Goal: Task Accomplishment & Management: Complete application form

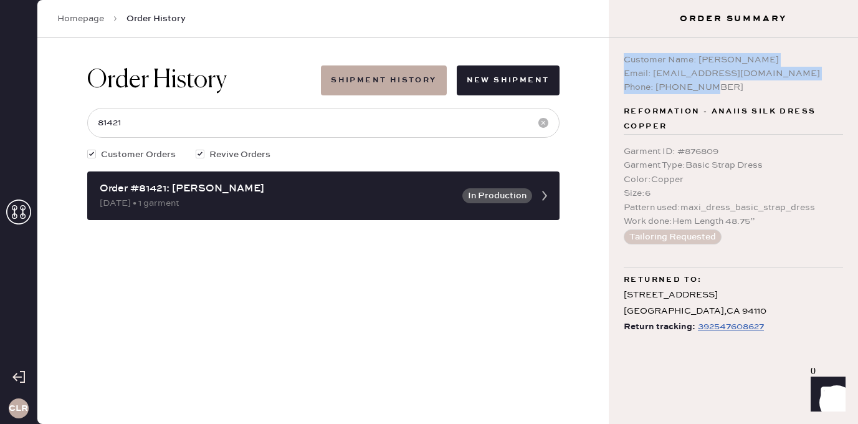
click at [4, 203] on div "CLR" at bounding box center [18, 212] width 37 height 424
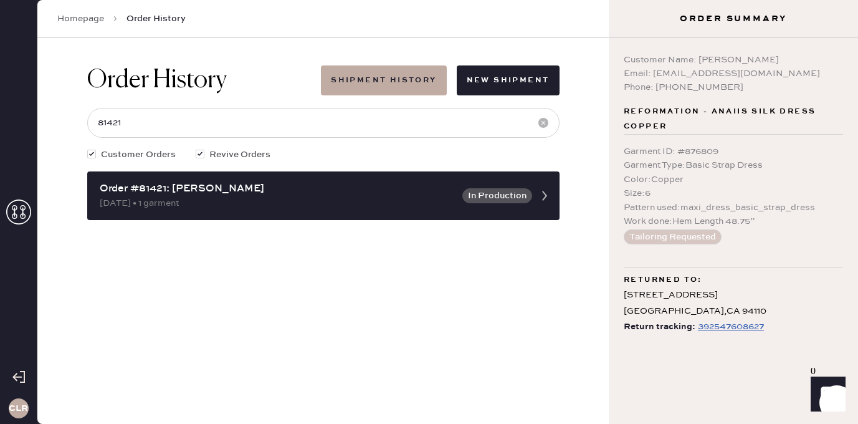
click at [15, 210] on use at bounding box center [18, 211] width 25 height 25
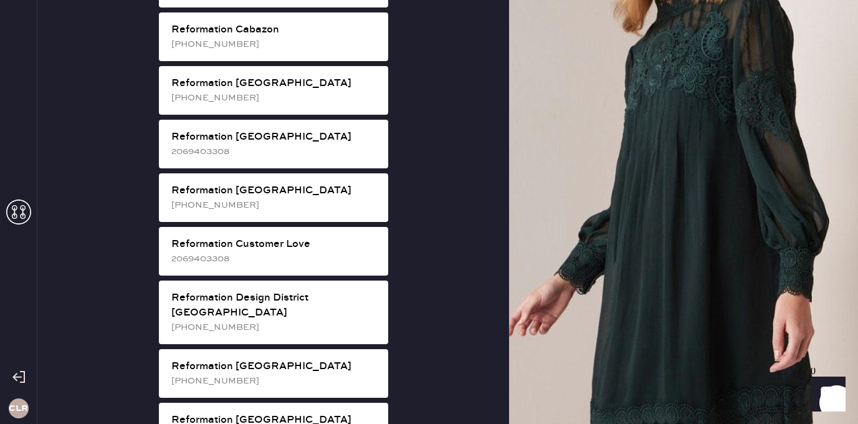
scroll to position [445, 0]
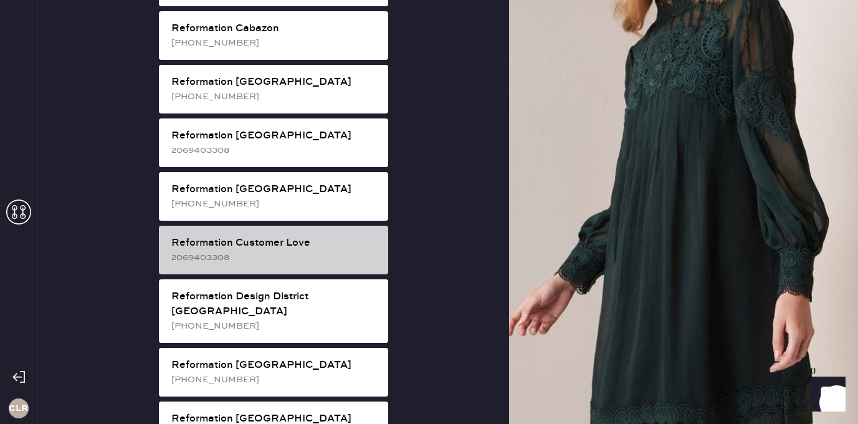
click at [316, 250] on div "2069403308" at bounding box center [274, 257] width 207 height 14
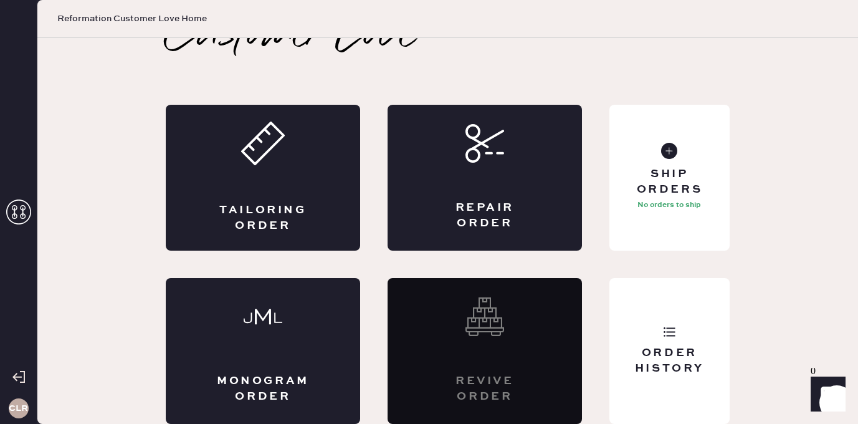
scroll to position [28, 0]
click at [515, 193] on div "Repair Order" at bounding box center [484, 178] width 194 height 146
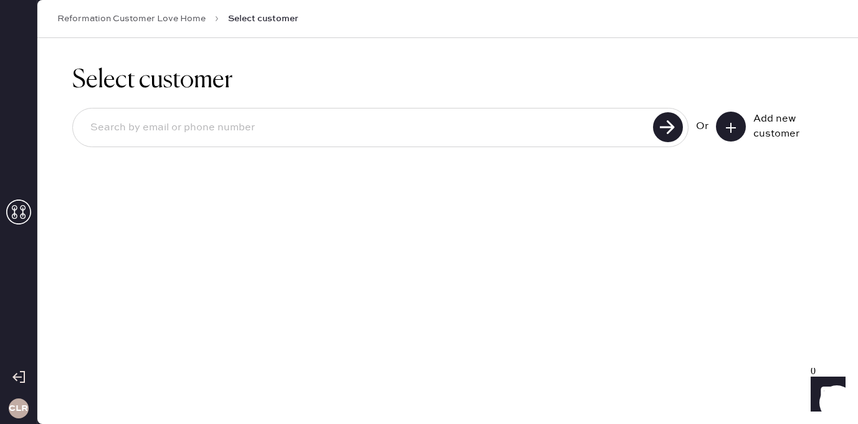
click at [582, 122] on input at bounding box center [364, 127] width 569 height 29
paste input "[EMAIL_ADDRESS][DOMAIN_NAME]"
type input "[EMAIL_ADDRESS][DOMAIN_NAME]"
click at [677, 121] on use at bounding box center [668, 127] width 30 height 30
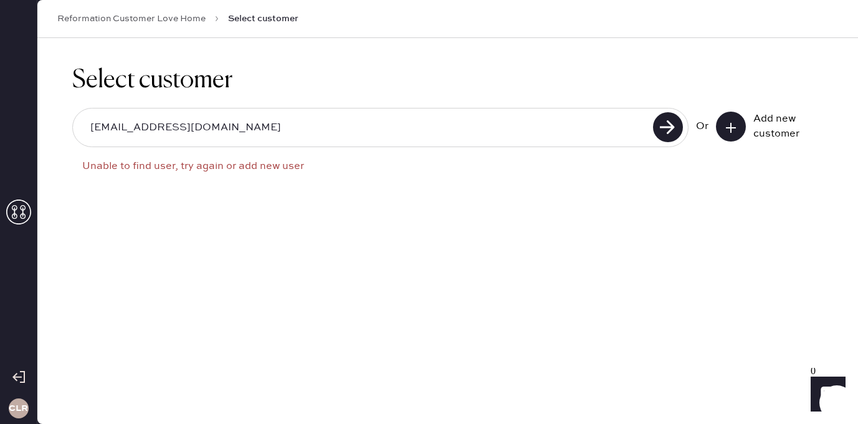
click at [295, 128] on input "[EMAIL_ADDRESS][DOMAIN_NAME]" at bounding box center [364, 127] width 569 height 29
click at [290, 133] on input "[EMAIL_ADDRESS][DOMAIN_NAME]" at bounding box center [364, 127] width 569 height 29
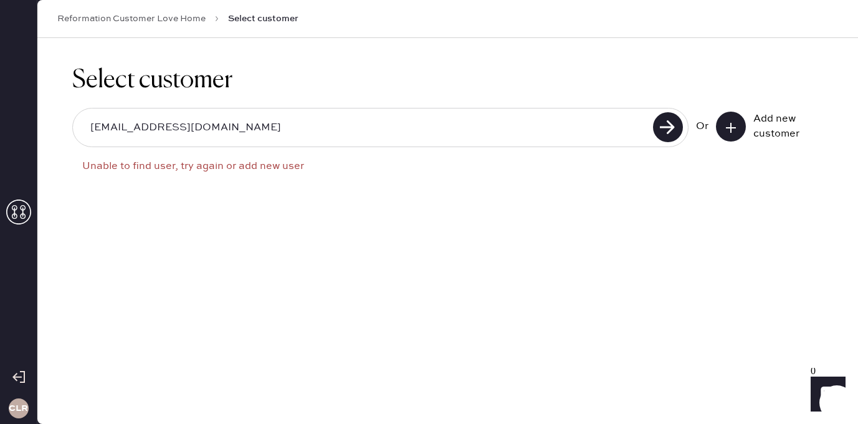
click at [300, 128] on input "[EMAIL_ADDRESS][DOMAIN_NAME]" at bounding box center [364, 127] width 569 height 29
click at [728, 130] on icon at bounding box center [730, 127] width 12 height 12
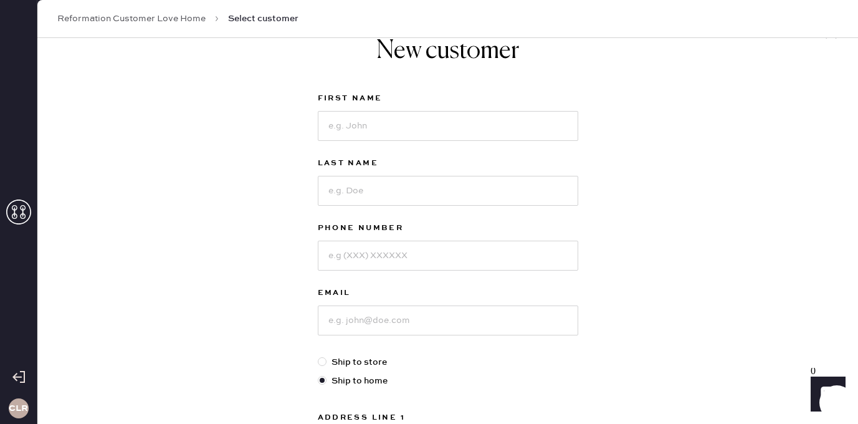
scroll to position [50, 0]
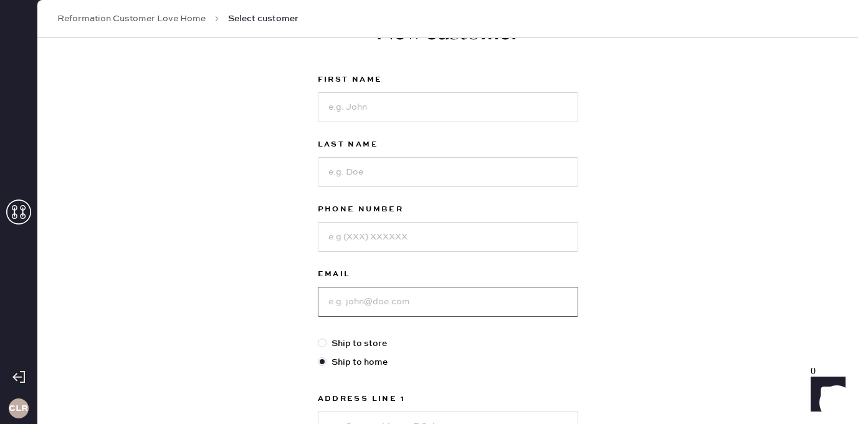
click at [387, 290] on input at bounding box center [448, 302] width 260 height 30
paste input "[EMAIL_ADDRESS][DOMAIN_NAME]"
type input "[EMAIL_ADDRESS][DOMAIN_NAME]"
click at [389, 243] on input at bounding box center [448, 237] width 260 height 30
paste input "[PHONE_NUMBER]"
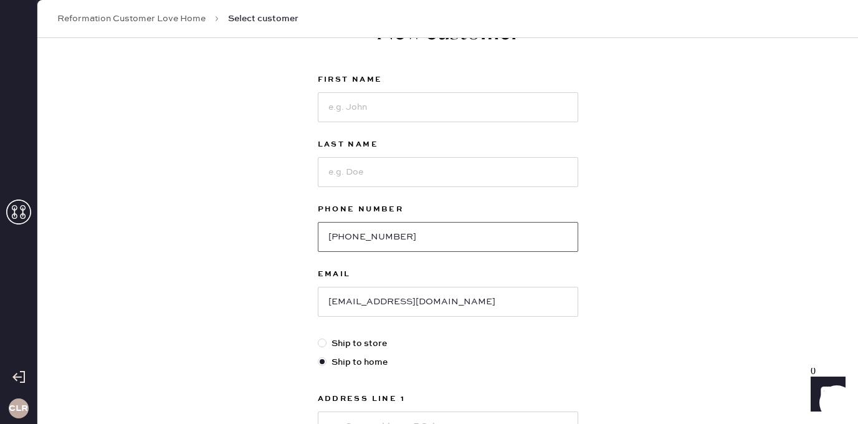
type input "[PHONE_NUMBER]"
click at [352, 98] on input at bounding box center [448, 107] width 260 height 30
click at [379, 100] on input at bounding box center [448, 107] width 260 height 30
paste input "Augusta"
type input "Augusta"
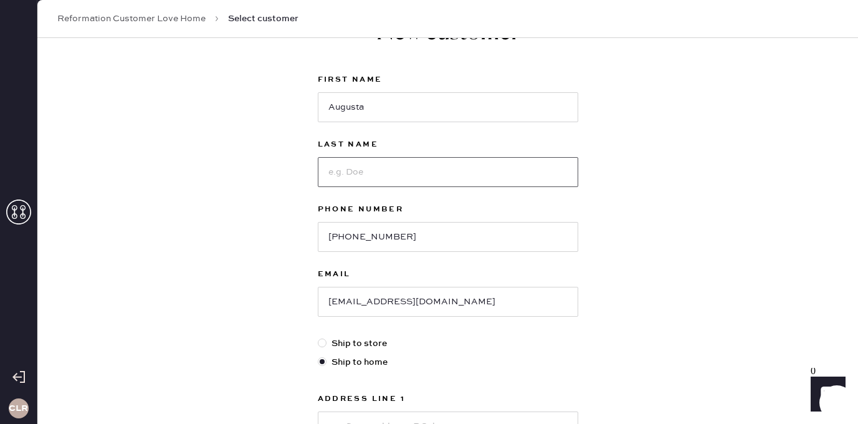
click at [366, 159] on input at bounding box center [448, 172] width 260 height 30
click at [366, 179] on input at bounding box center [448, 172] width 260 height 30
paste input "Sagebien"
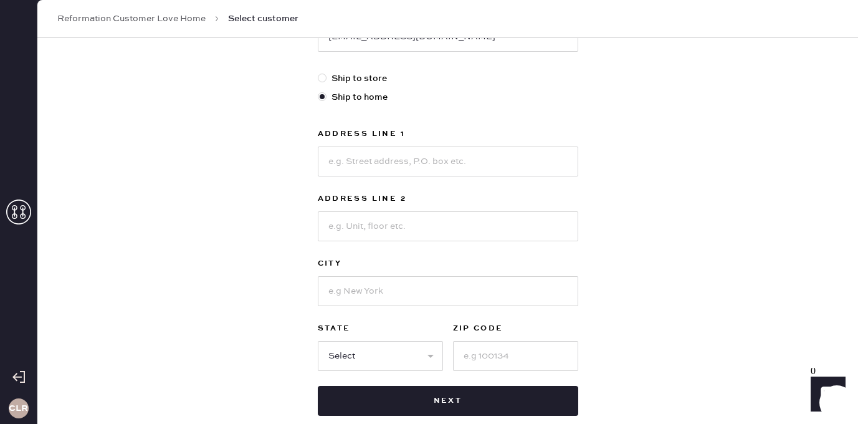
scroll to position [324, 0]
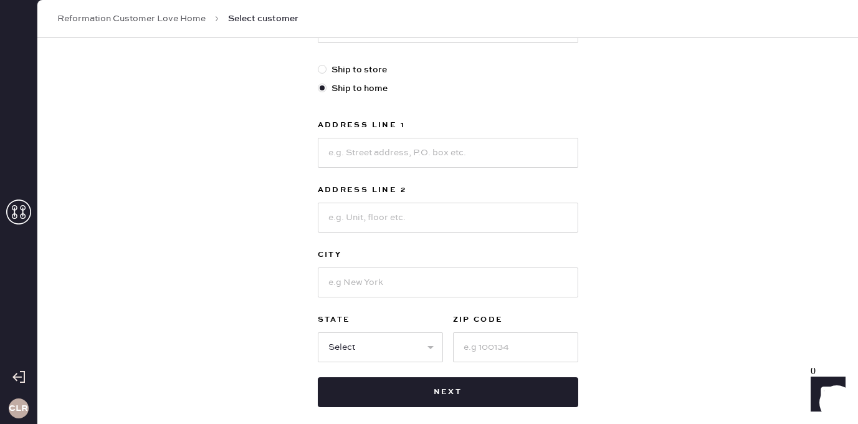
type input "Sagebien"
click at [397, 153] on input at bounding box center [448, 153] width 260 height 30
paste input "[STREET_ADDRESS]"
type input "[STREET_ADDRESS]"
click at [374, 286] on input at bounding box center [448, 282] width 260 height 30
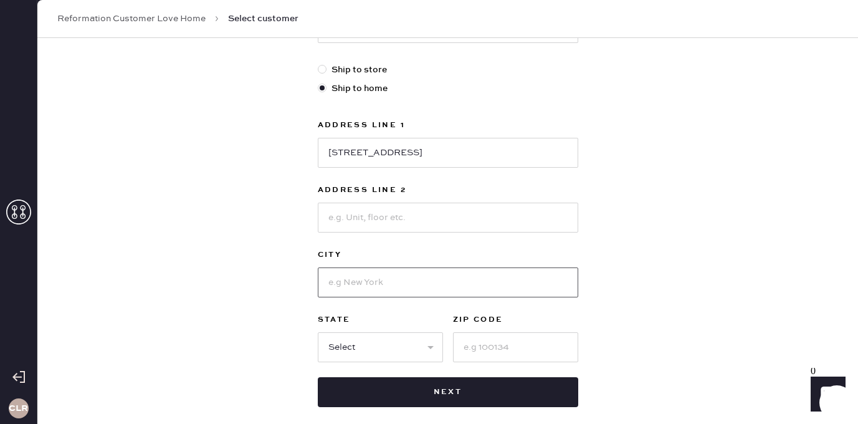
paste input "[PERSON_NAME]"
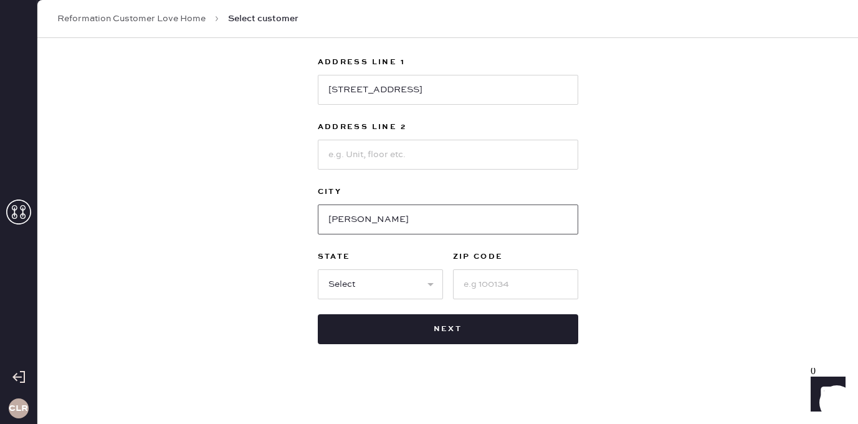
type input "[PERSON_NAME]"
click at [482, 278] on input at bounding box center [515, 284] width 125 height 30
paste input "08558"
type input "08558"
click at [399, 273] on select "Select AK AL AR AZ CA CO CT [GEOGRAPHIC_DATA] DE FL [GEOGRAPHIC_DATA] HI [GEOGR…" at bounding box center [380, 284] width 125 height 30
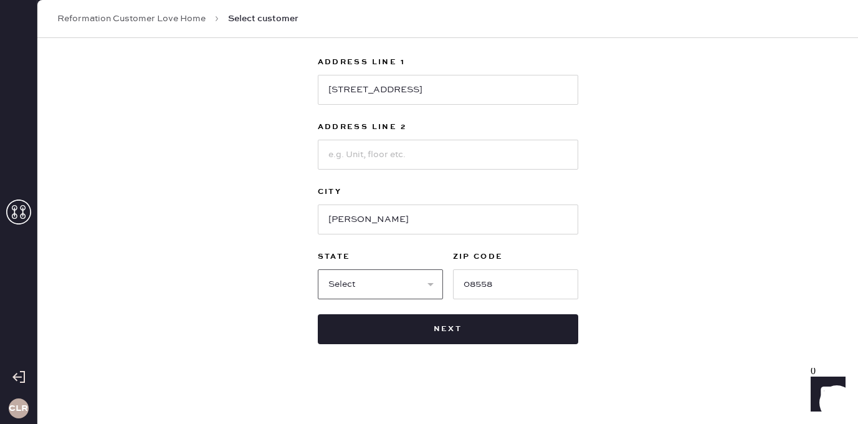
select select "NJ"
click at [318, 269] on select "Select AK AL AR AZ CA CO CT [GEOGRAPHIC_DATA] DE FL [GEOGRAPHIC_DATA] HI [GEOGR…" at bounding box center [380, 284] width 125 height 30
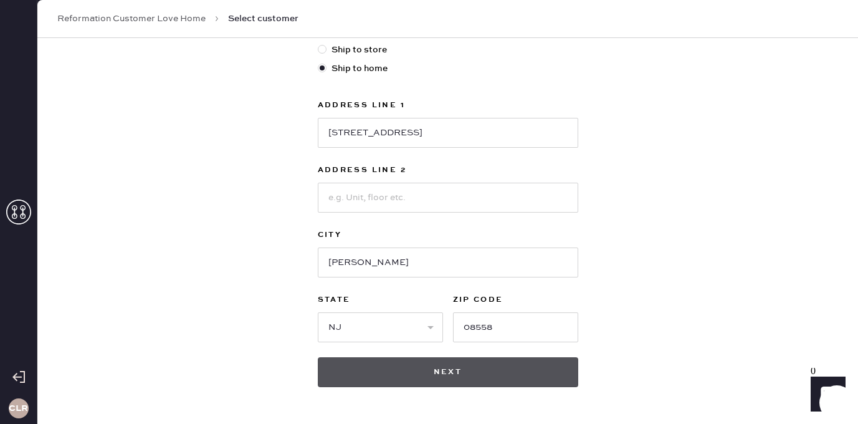
click at [411, 371] on button "Next" at bounding box center [448, 372] width 260 height 30
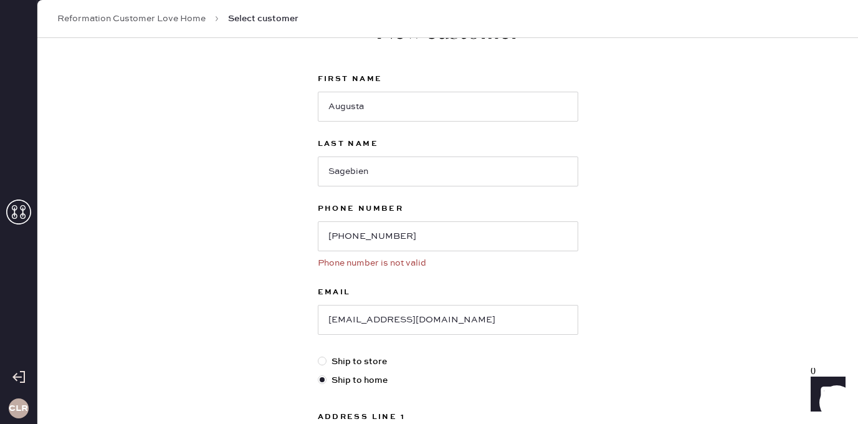
scroll to position [88, 0]
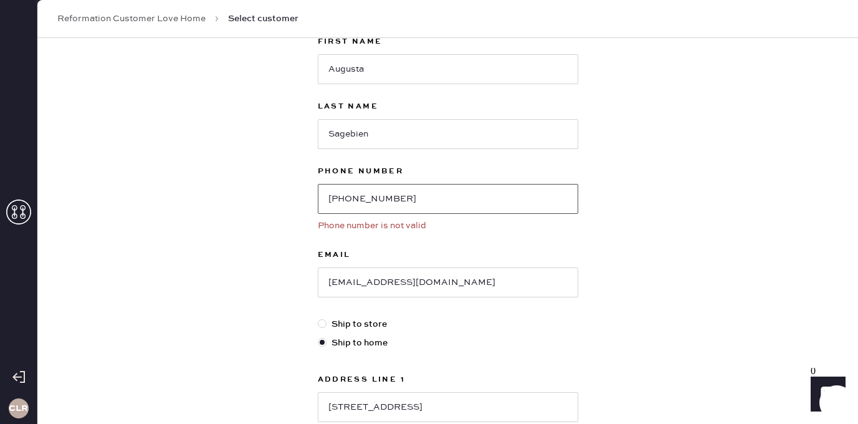
click at [414, 203] on input "[PHONE_NUMBER]" at bounding box center [448, 199] width 260 height 30
drag, startPoint x: 337, startPoint y: 198, endPoint x: 312, endPoint y: 199, distance: 24.9
click at [312, 199] on div "New customer First Name Augusta Last Name Sagebien Phone Number [PHONE_NUMBER] …" at bounding box center [448, 320] width 280 height 741
type input "6099558308"
click at [273, 224] on div "New customer First Name Augusta Last Name Sagebien Phone Number [PHONE_NUMBER] …" at bounding box center [447, 345] width 820 height 791
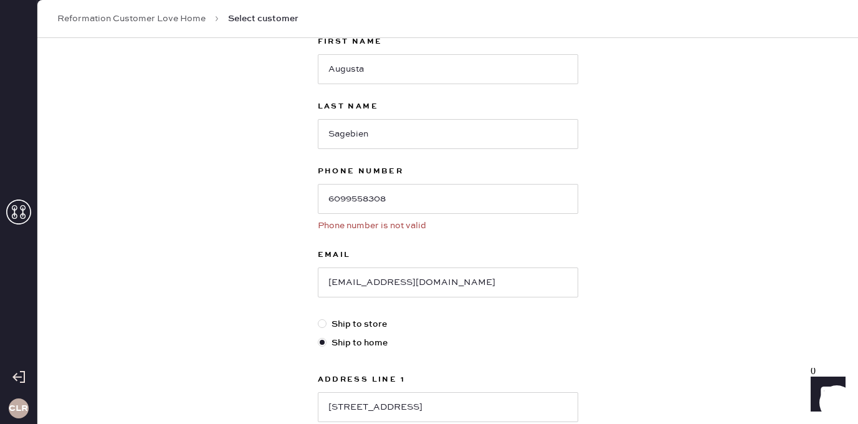
scroll to position [406, 0]
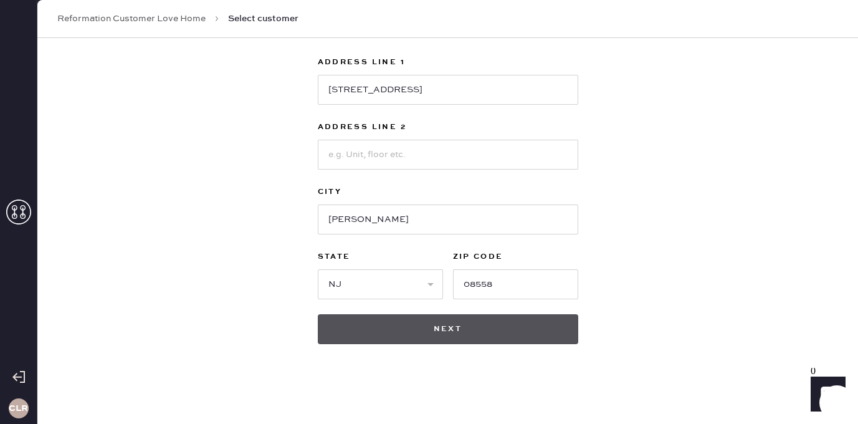
click at [396, 315] on button "Next" at bounding box center [448, 329] width 260 height 30
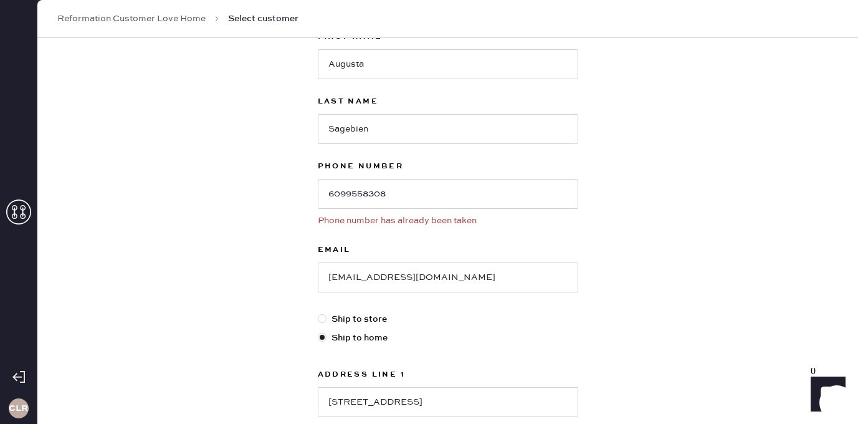
scroll to position [0, 0]
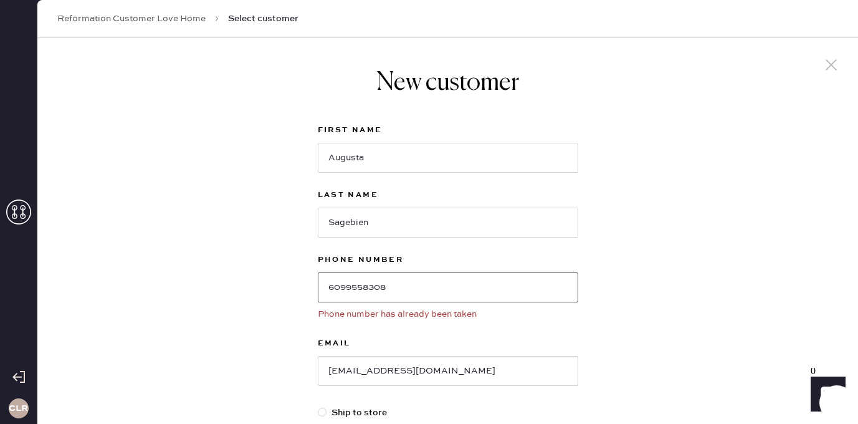
click at [366, 284] on input "6099558308" at bounding box center [448, 287] width 260 height 30
